Goal: Transaction & Acquisition: Purchase product/service

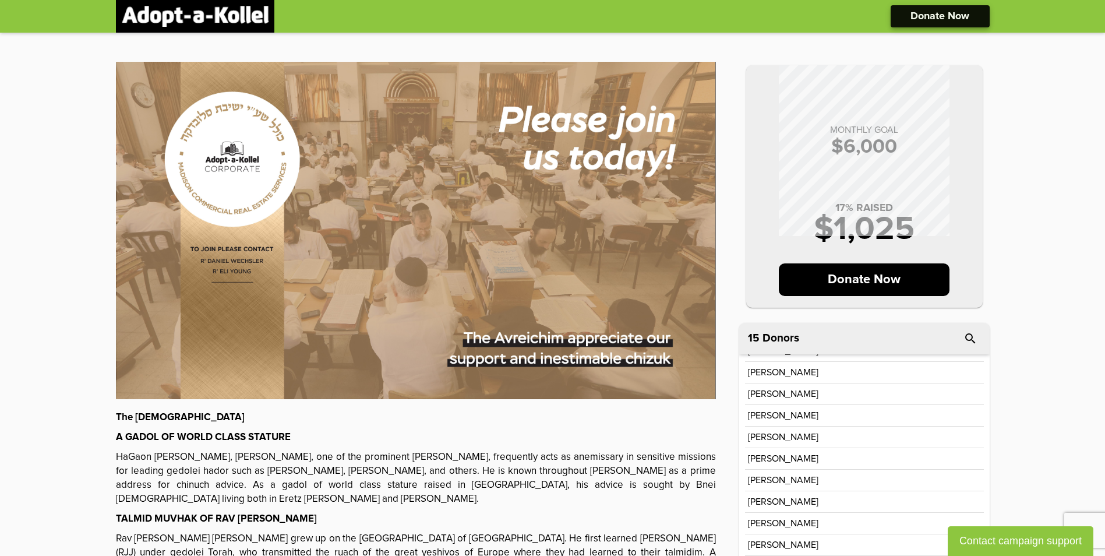
click at [935, 17] on p "Donate Now" at bounding box center [939, 16] width 59 height 10
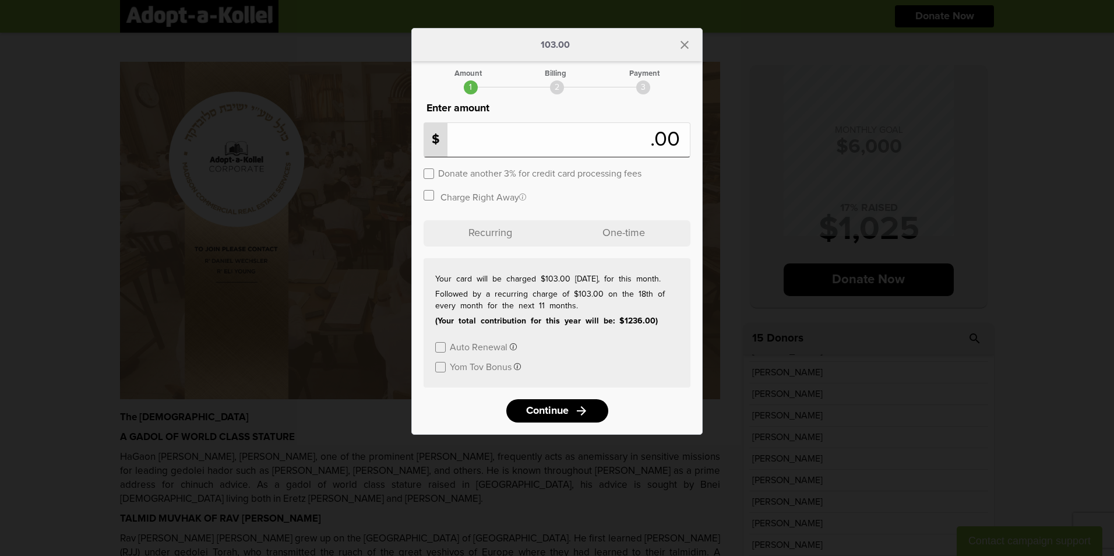
type input "***"
click at [429, 170] on label at bounding box center [428, 173] width 10 height 10
click at [615, 236] on p "One-time" at bounding box center [623, 233] width 133 height 26
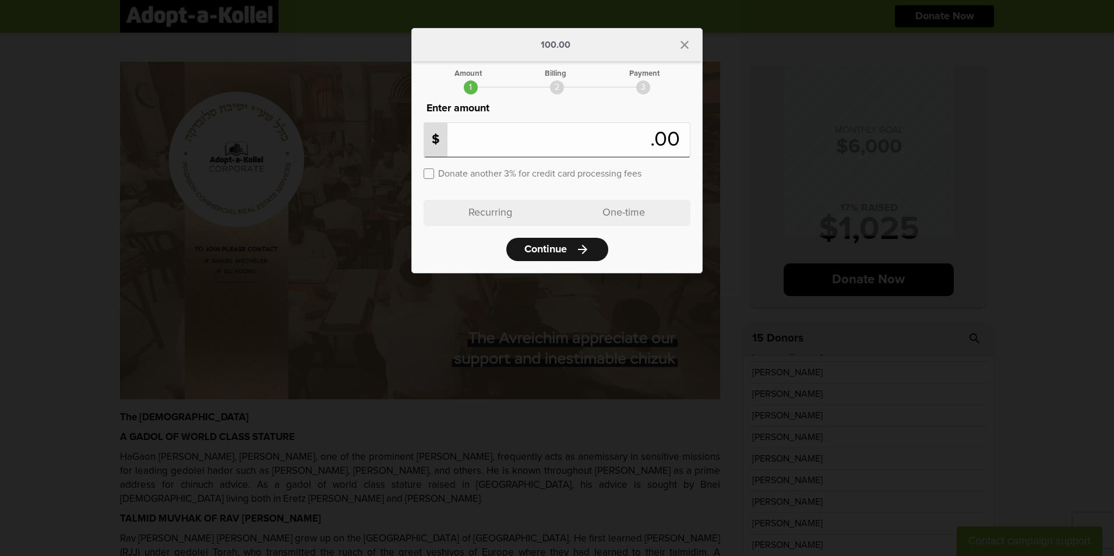
click at [558, 256] on link "Continue arrow_forward" at bounding box center [557, 249] width 102 height 23
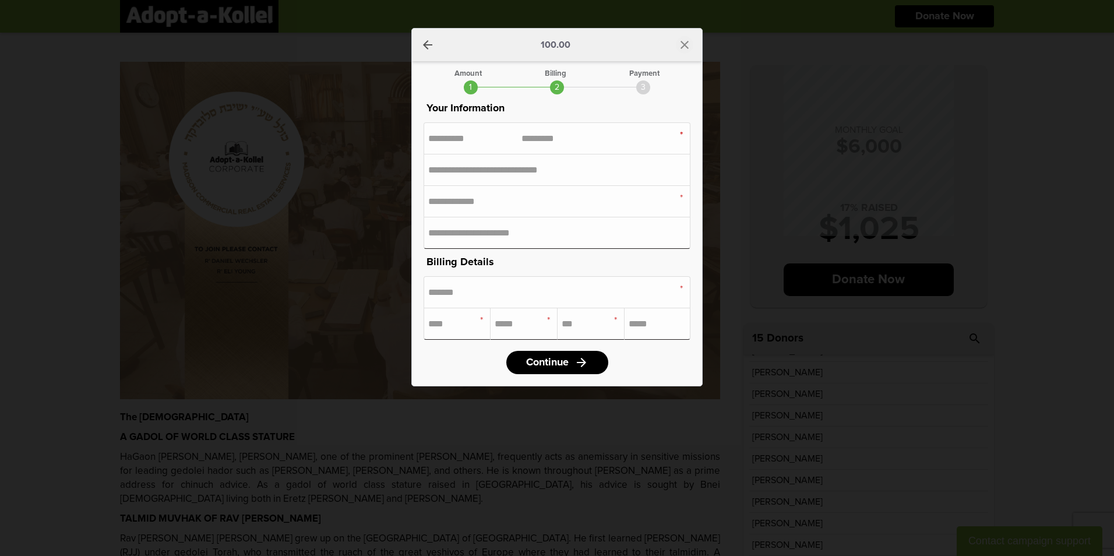
click at [687, 44] on icon "close" at bounding box center [684, 45] width 14 height 14
